Goal: Task Accomplishment & Management: Manage account settings

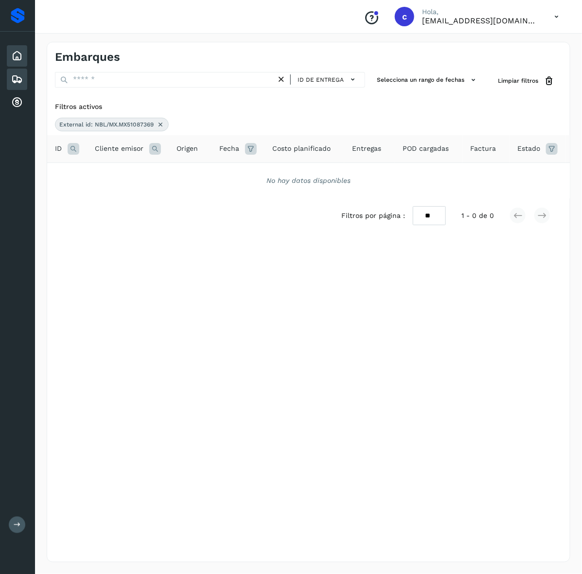
click at [12, 55] on icon at bounding box center [17, 56] width 12 height 12
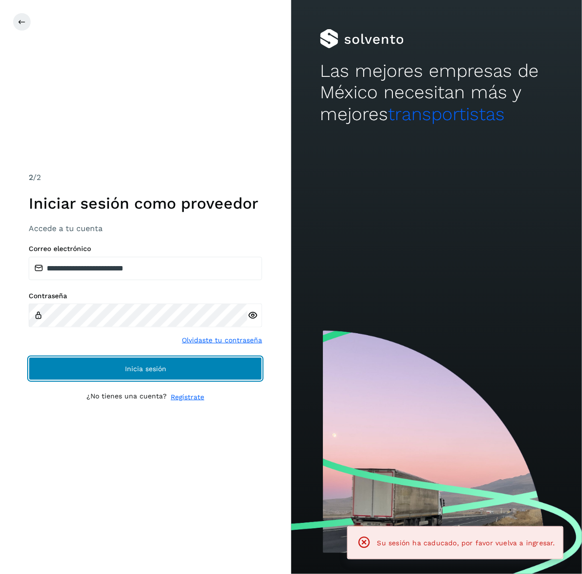
click at [195, 363] on button "Inicia sesión" at bounding box center [145, 368] width 233 height 23
